Goal: Information Seeking & Learning: Check status

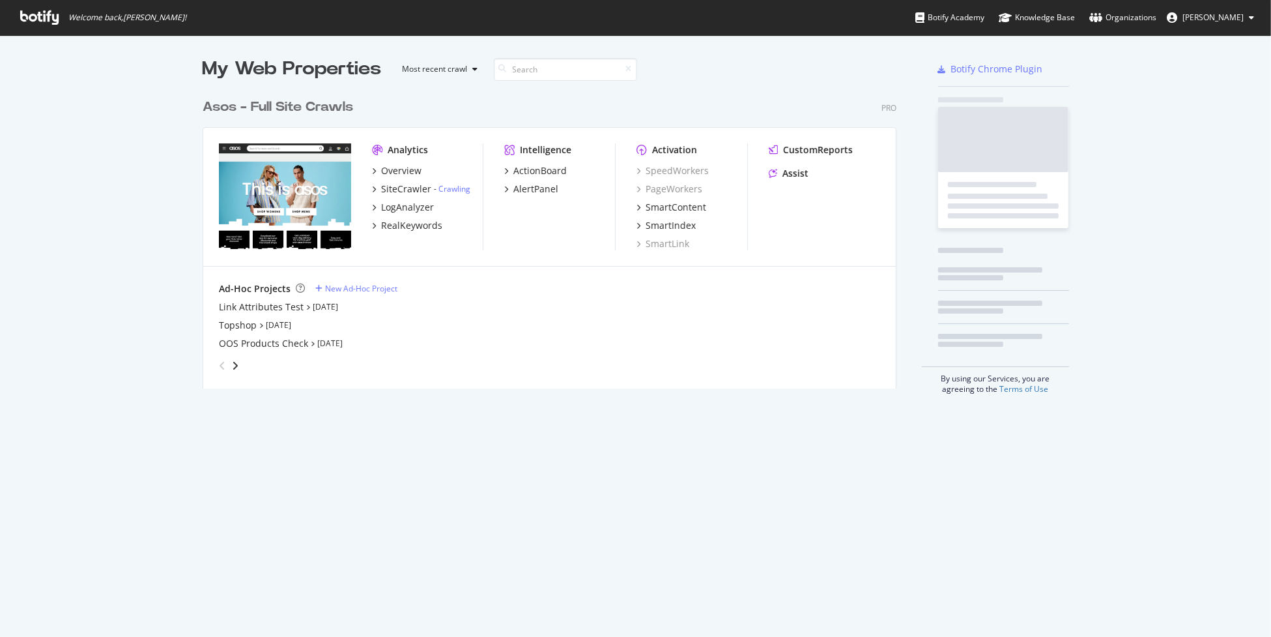
scroll to position [627, 1251]
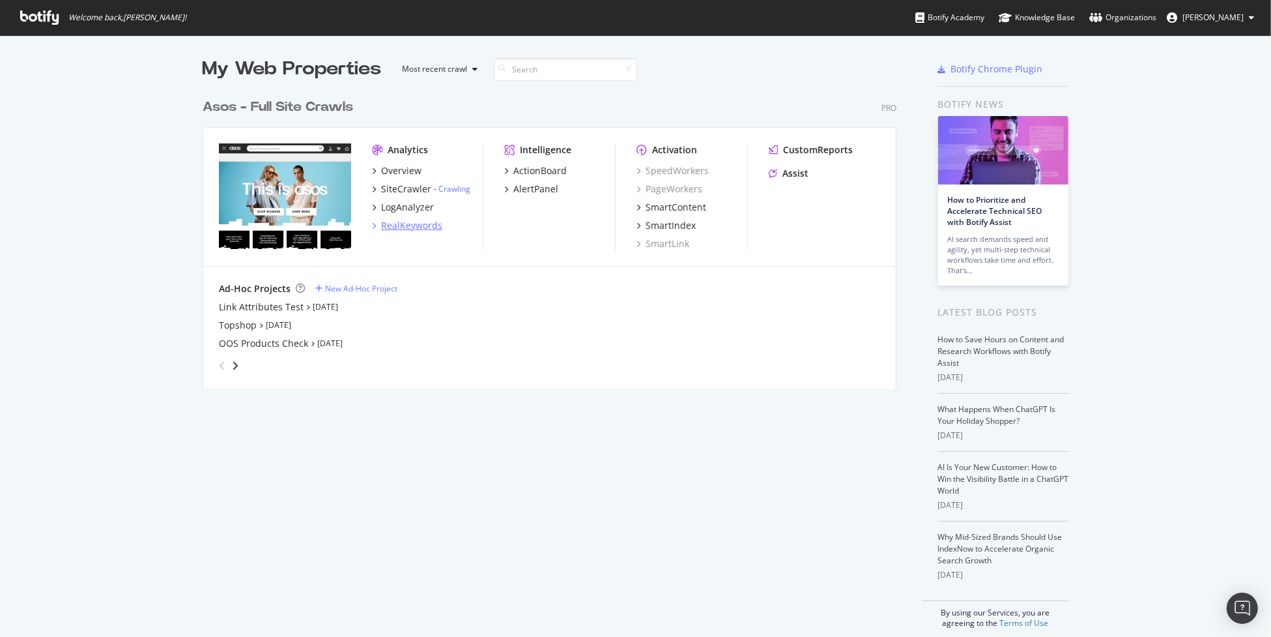
click at [404, 222] on div "RealKeywords" at bounding box center [411, 225] width 61 height 13
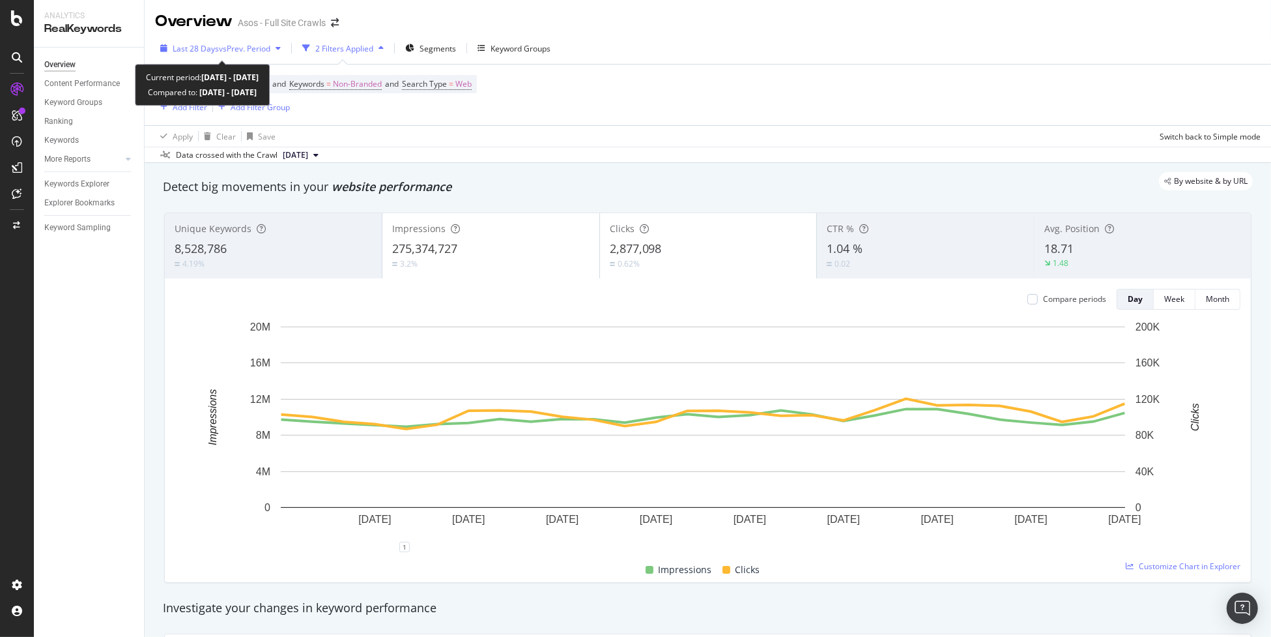
click at [249, 54] on div "Last 28 Days vs Prev. Period" at bounding box center [220, 48] width 131 height 20
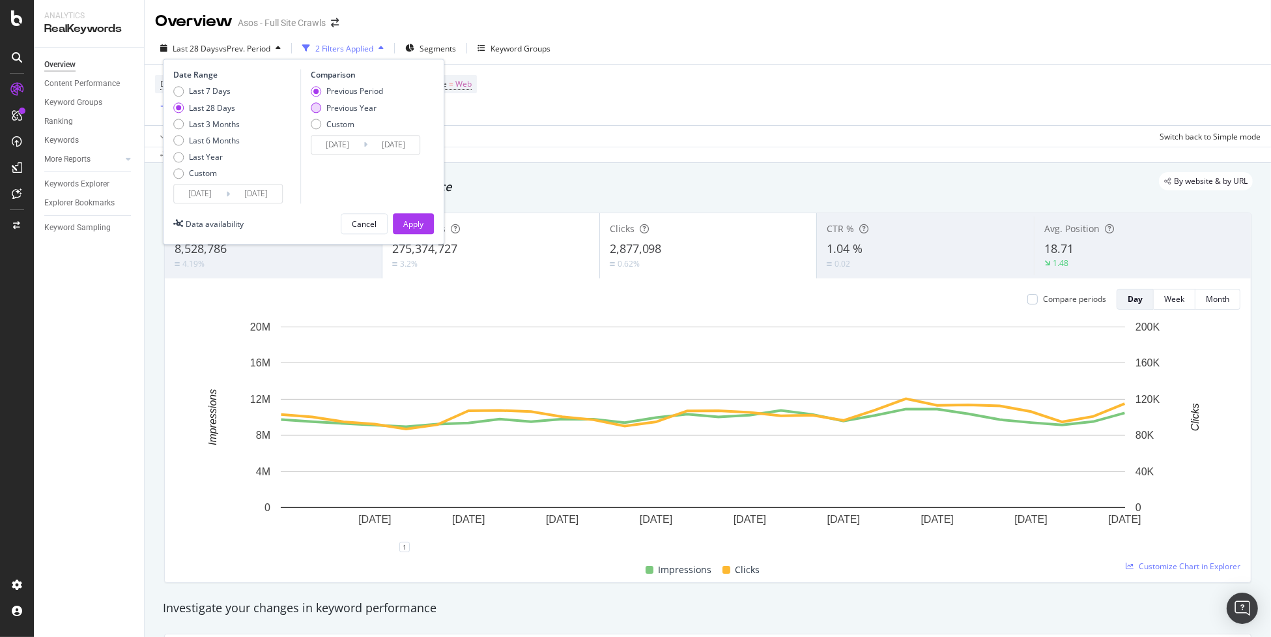
click at [337, 112] on div "Previous Year" at bounding box center [351, 107] width 50 height 11
type input "[DATE]"
click at [418, 221] on div "Apply" at bounding box center [413, 223] width 20 height 11
